Goal: Download file/media

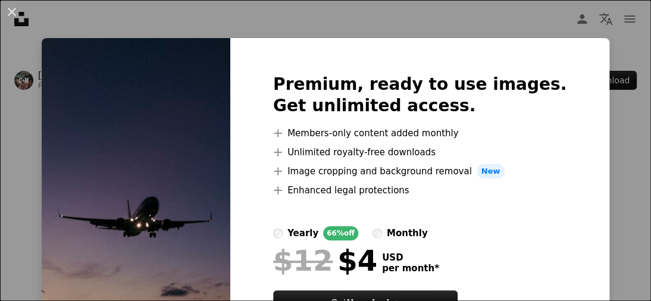
click at [216, 93] on img at bounding box center [136, 209] width 189 height 343
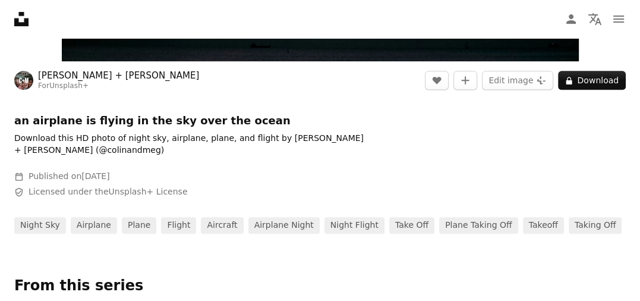
scroll to position [416, 0]
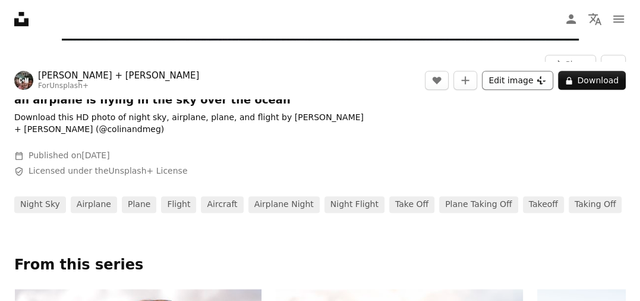
click at [535, 83] on button "Edit image Plus sign for Unsplash+" at bounding box center [517, 80] width 71 height 19
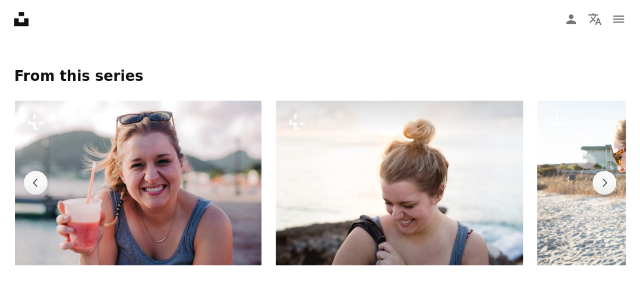
scroll to position [595, 0]
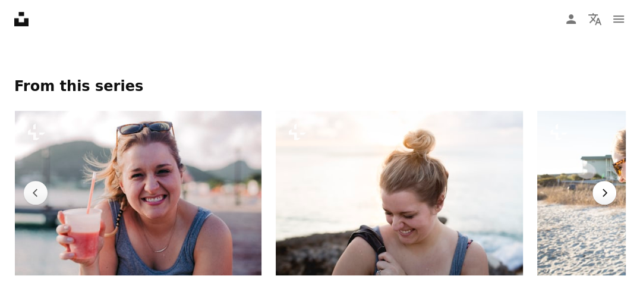
click at [600, 187] on button "Chevron right" at bounding box center [605, 193] width 24 height 24
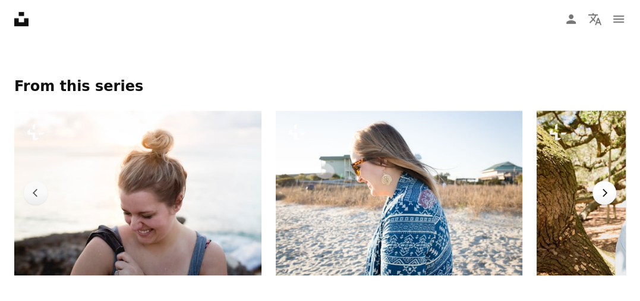
click at [599, 189] on button "Chevron right" at bounding box center [605, 193] width 24 height 24
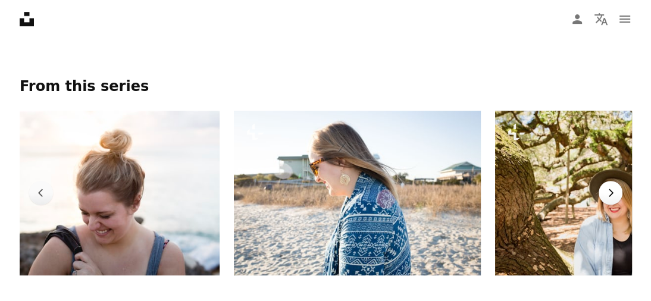
scroll to position [0, 1987]
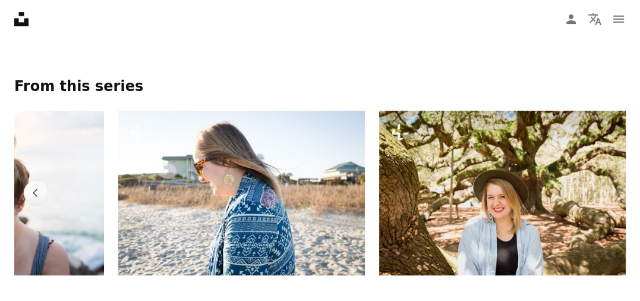
click at [597, 189] on img at bounding box center [502, 193] width 247 height 165
